Goal: Navigation & Orientation: Go to known website

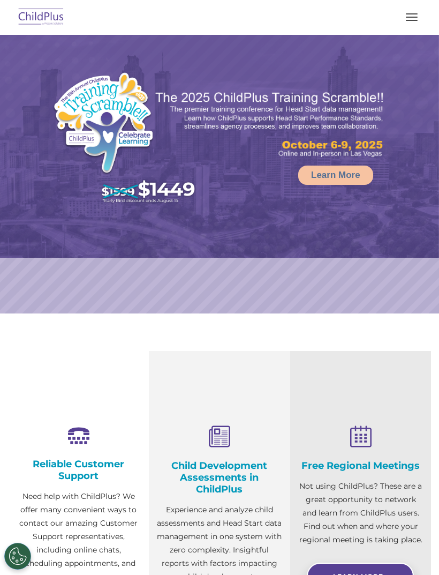
select select "MEDIUM"
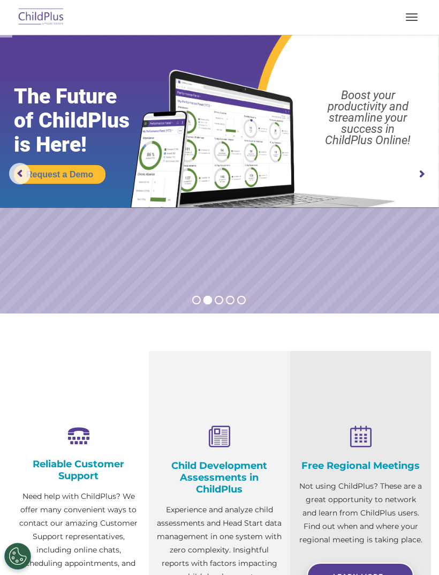
click at [404, 20] on button "button" at bounding box center [412, 17] width 23 height 17
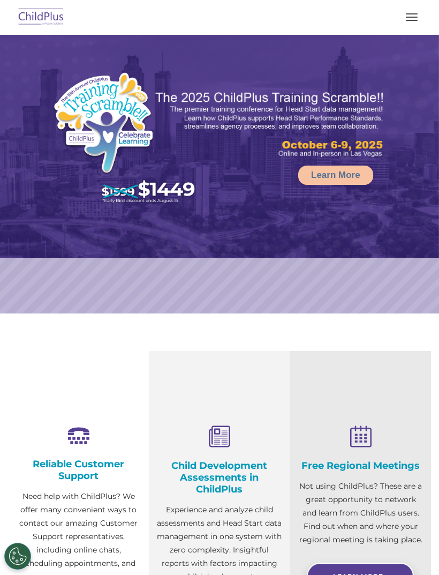
select select "MEDIUM"
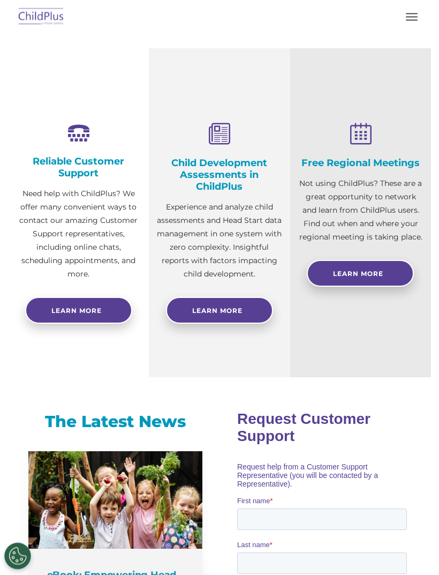
scroll to position [297, 0]
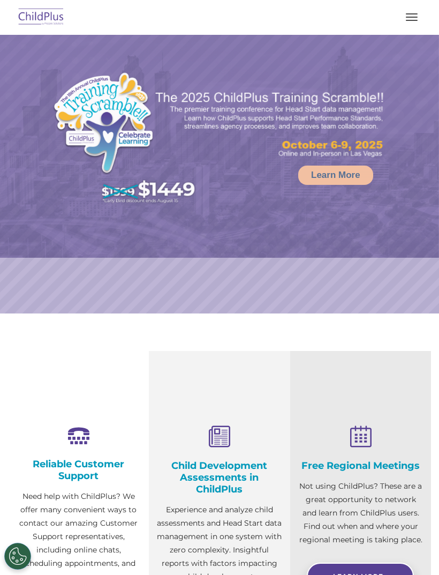
select select "MEDIUM"
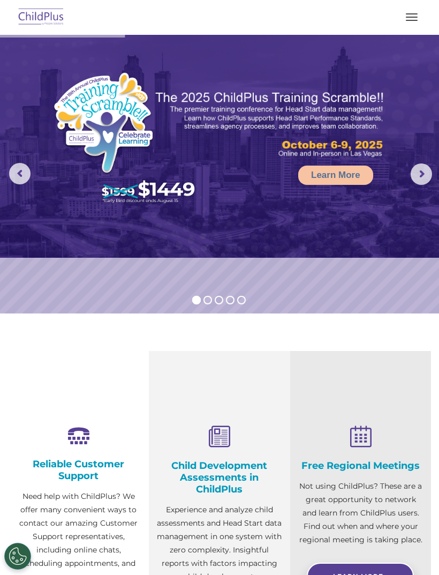
click at [402, 19] on button "button" at bounding box center [412, 17] width 23 height 17
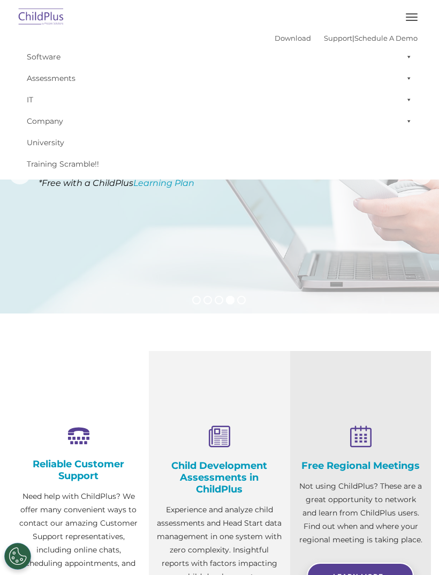
click at [58, 14] on img at bounding box center [41, 17] width 50 height 25
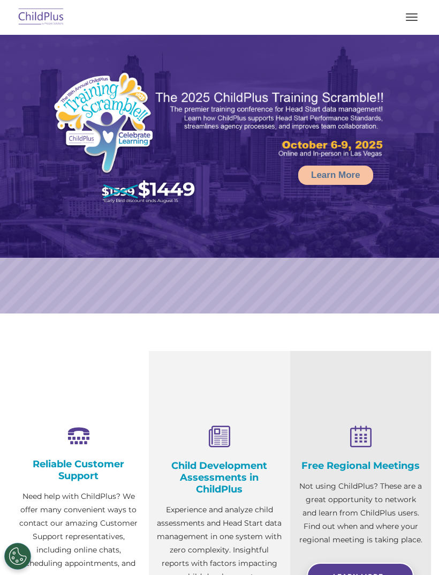
select select "MEDIUM"
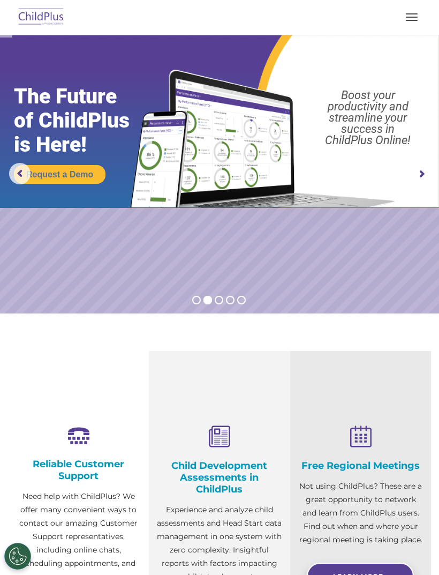
click at [409, 14] on button "button" at bounding box center [412, 17] width 23 height 17
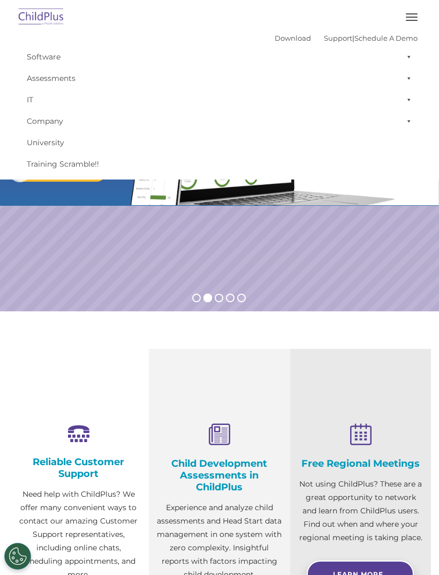
scroll to position [3, 0]
